Goal: Transaction & Acquisition: Purchase product/service

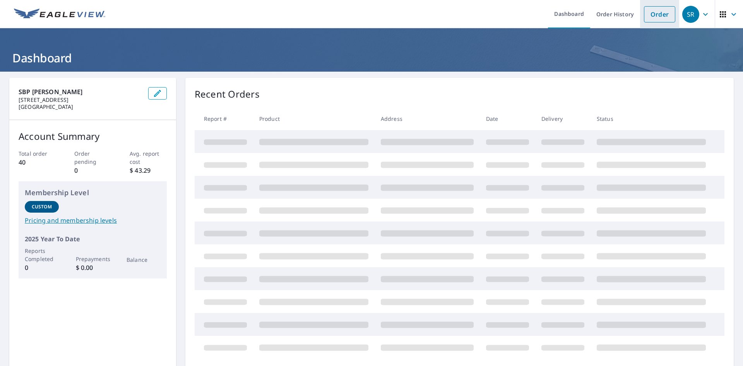
click at [650, 19] on link "Order" at bounding box center [659, 14] width 31 height 16
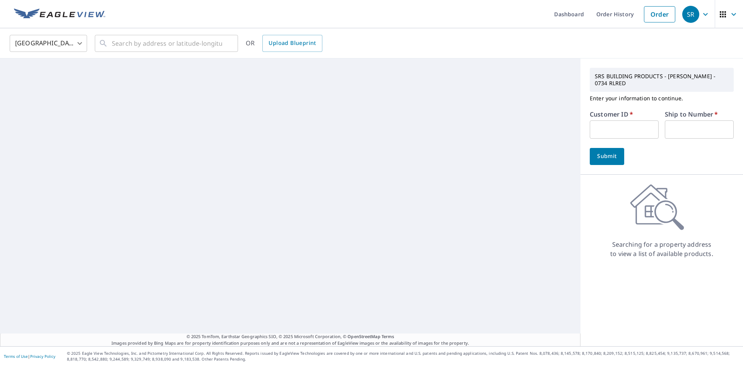
click at [615, 123] on input "text" at bounding box center [624, 129] width 69 height 18
type input "s043110"
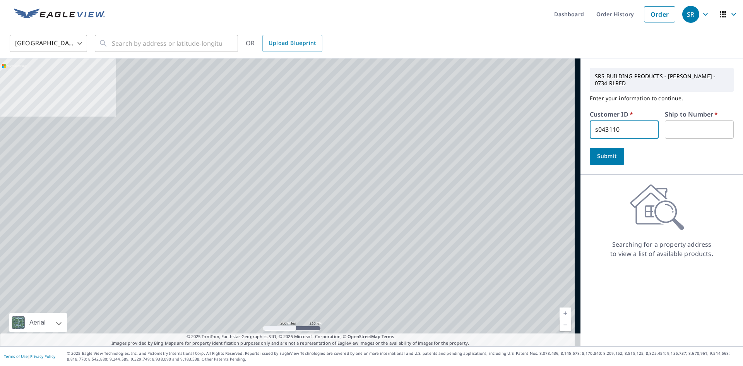
click at [677, 129] on input "text" at bounding box center [699, 129] width 69 height 18
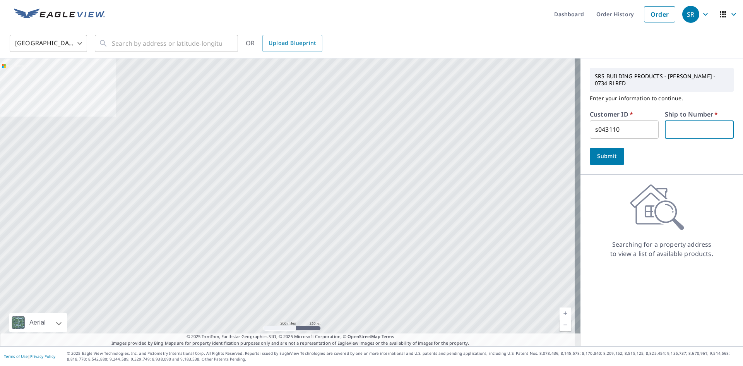
type input "1"
click at [162, 42] on input "text" at bounding box center [167, 44] width 110 height 22
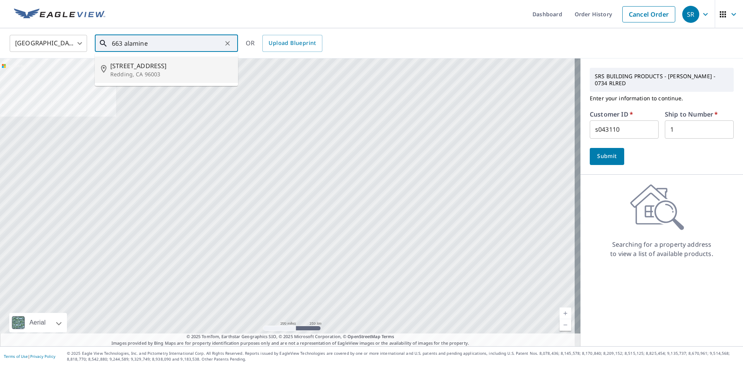
click at [158, 64] on span "[STREET_ADDRESS]" at bounding box center [171, 65] width 122 height 9
type input "[STREET_ADDRESS][PERSON_NAME]"
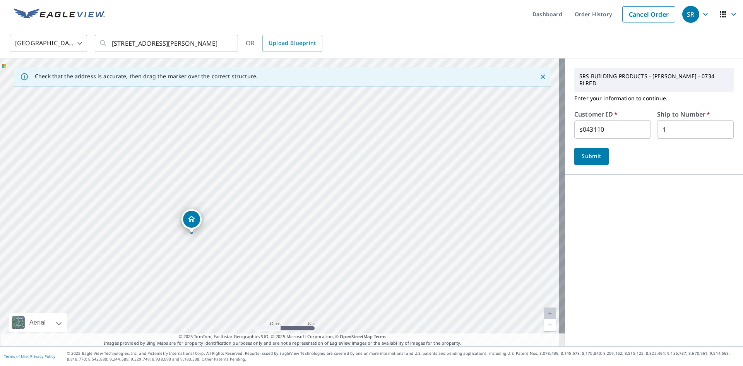
click at [596, 152] on span "Submit" at bounding box center [592, 156] width 22 height 10
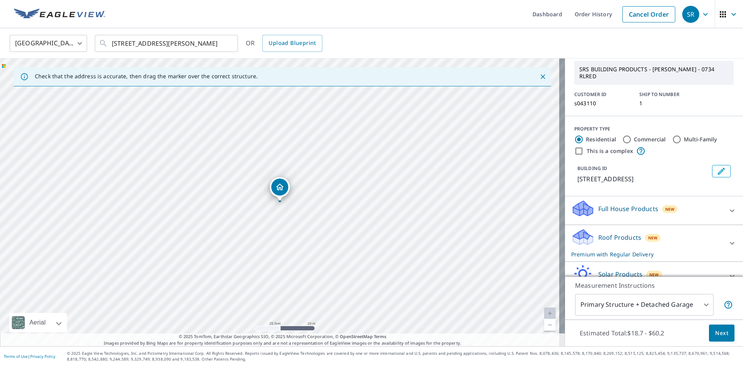
scroll to position [65, 0]
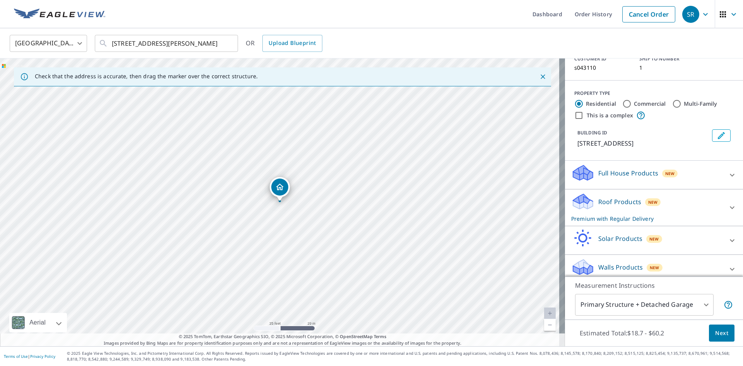
click at [719, 332] on span "Next" at bounding box center [721, 333] width 13 height 10
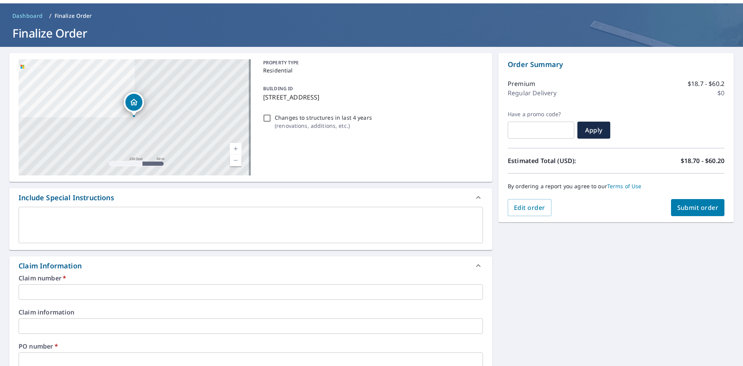
scroll to position [39, 0]
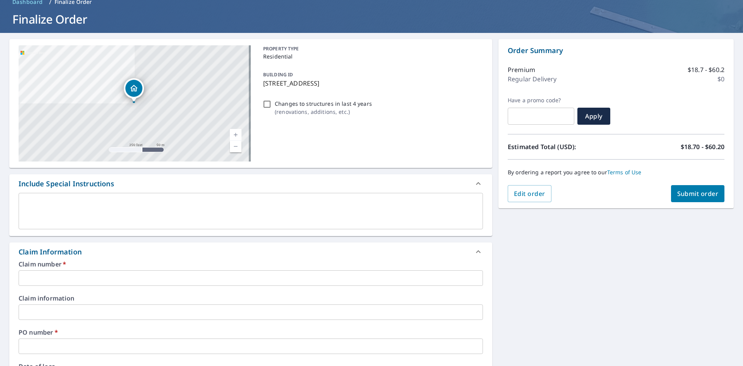
click at [124, 279] on input "text" at bounding box center [251, 277] width 464 height 15
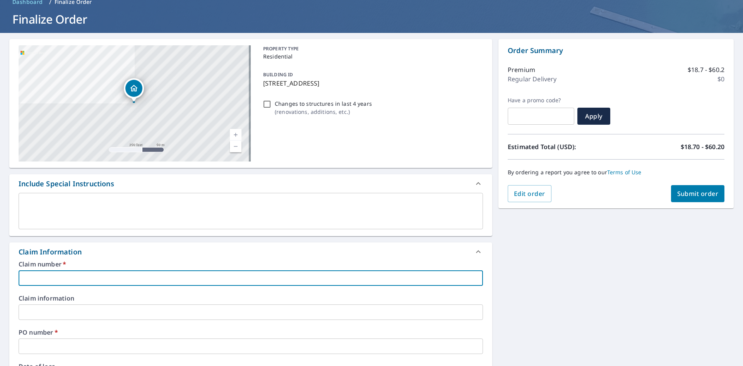
type input "6"
checkbox input "true"
type input "66"
checkbox input "true"
type input "663"
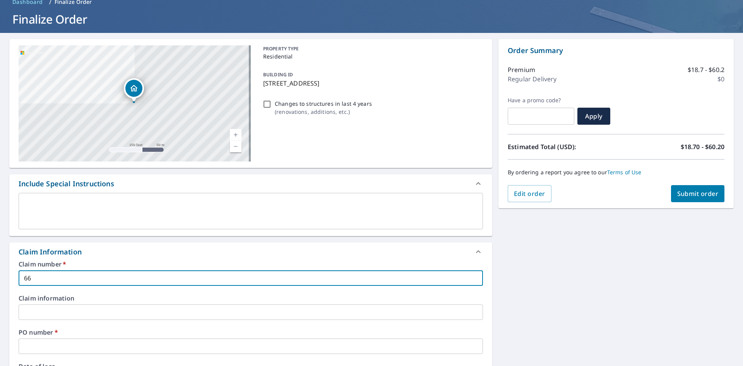
checkbox input "true"
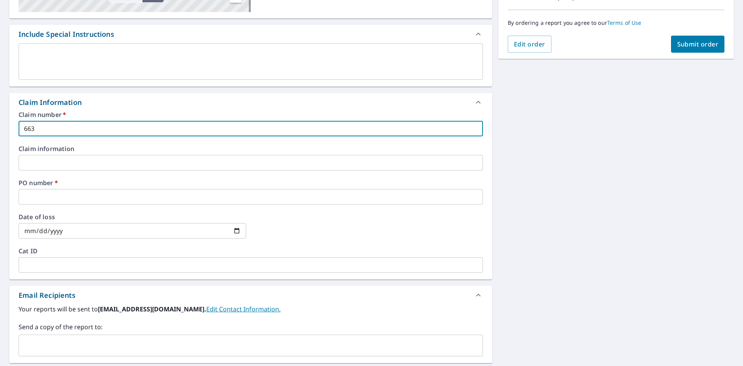
scroll to position [194, 0]
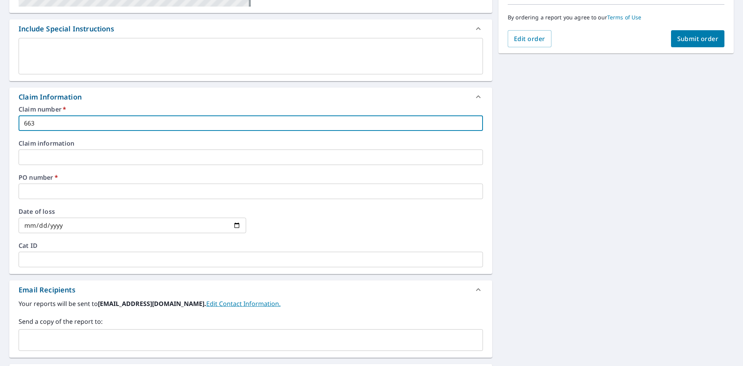
type input "663"
click at [101, 193] on input "text" at bounding box center [251, 190] width 464 height 15
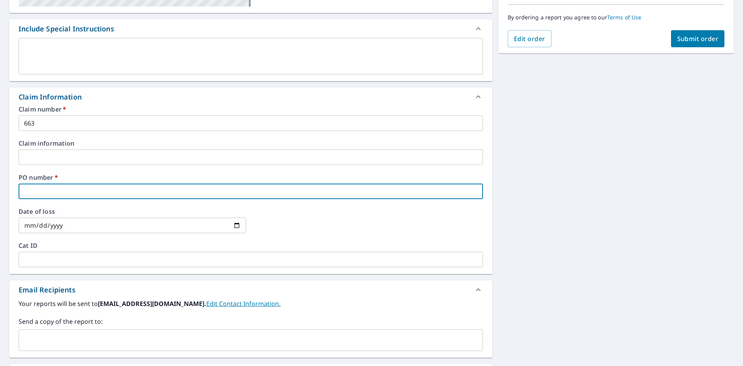
type input "6"
checkbox input "true"
type input "66"
checkbox input "true"
type input "663"
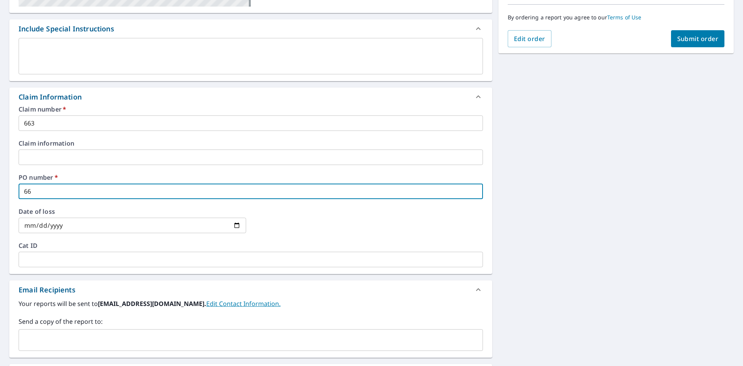
checkbox input "true"
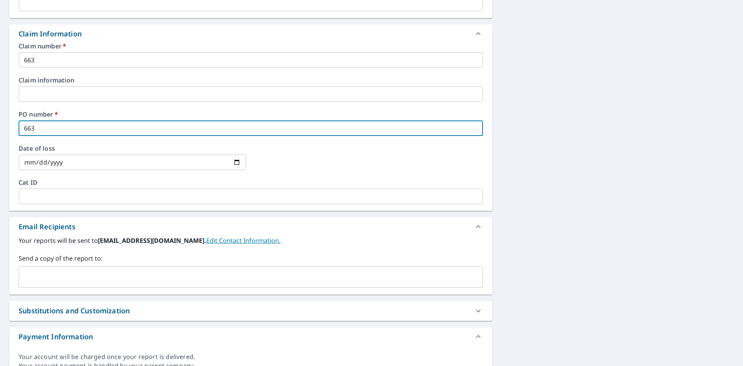
scroll to position [271, 0]
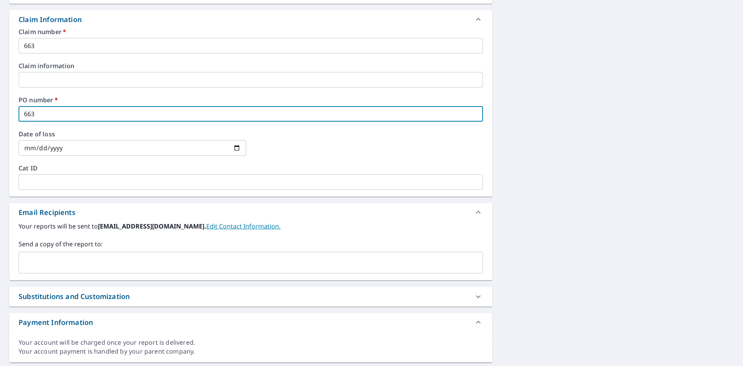
type input "663"
click at [99, 260] on input "text" at bounding box center [245, 262] width 446 height 15
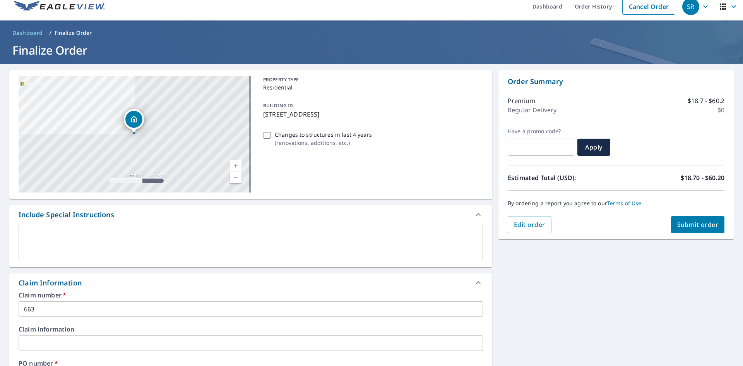
scroll to position [0, 0]
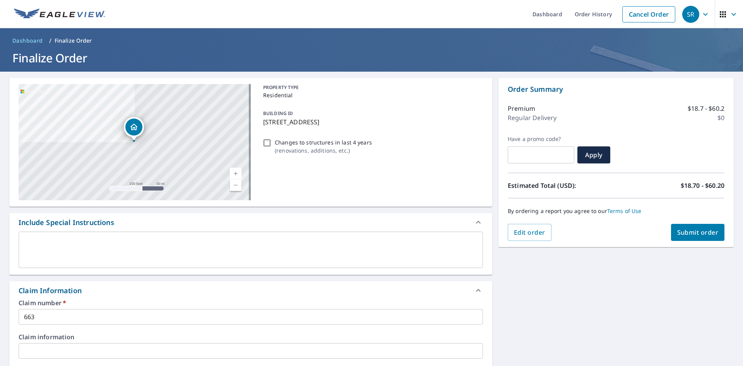
type input "[EMAIL_ADDRESS][DOMAIN_NAME]"
click at [677, 234] on span "Submit order" at bounding box center [697, 232] width 41 height 9
checkbox input "true"
